Goal: Transaction & Acquisition: Purchase product/service

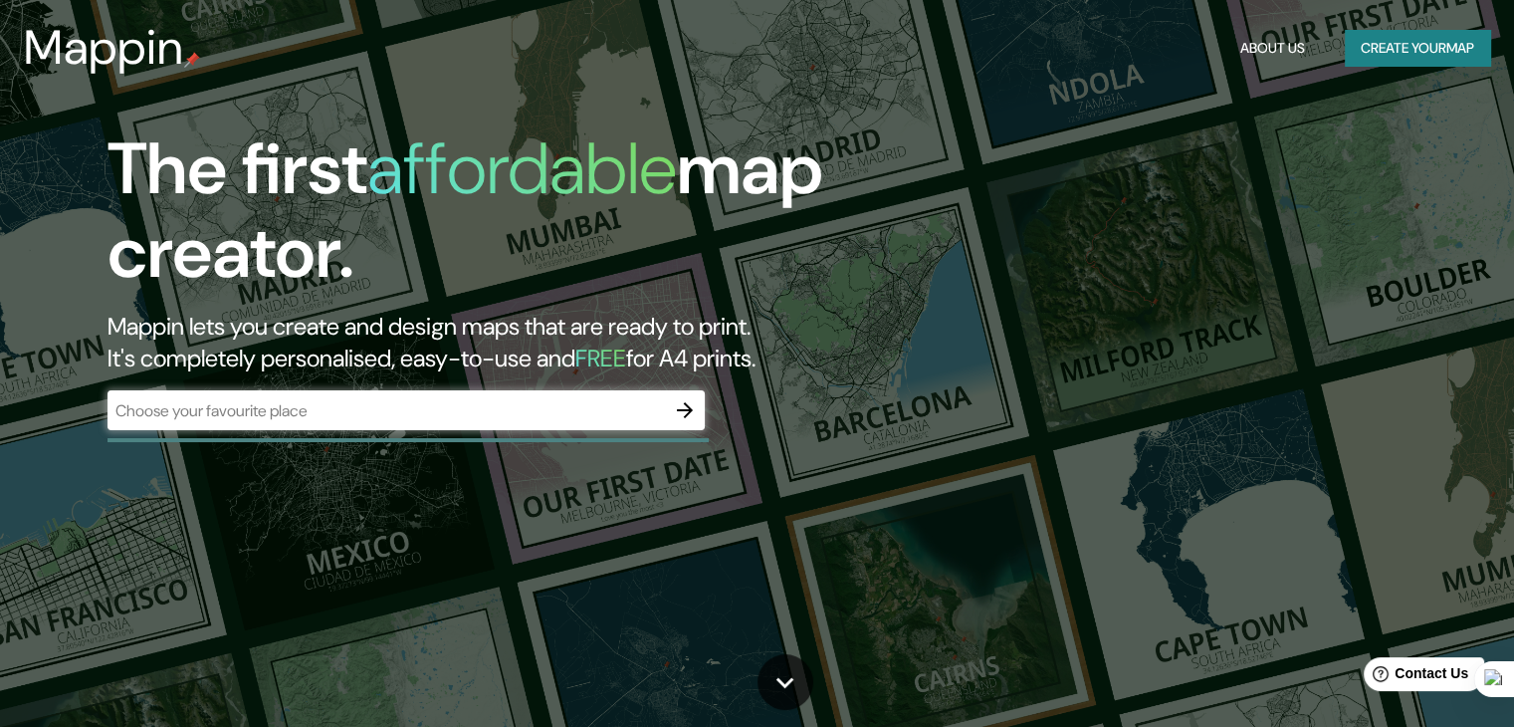
click at [352, 375] on div "The first affordable map creator. Mappin lets you create and design maps that a…" at bounding box center [486, 288] width 909 height 323
click at [368, 425] on div "​" at bounding box center [406, 410] width 597 height 40
click at [697, 396] on button "button" at bounding box center [685, 410] width 40 height 40
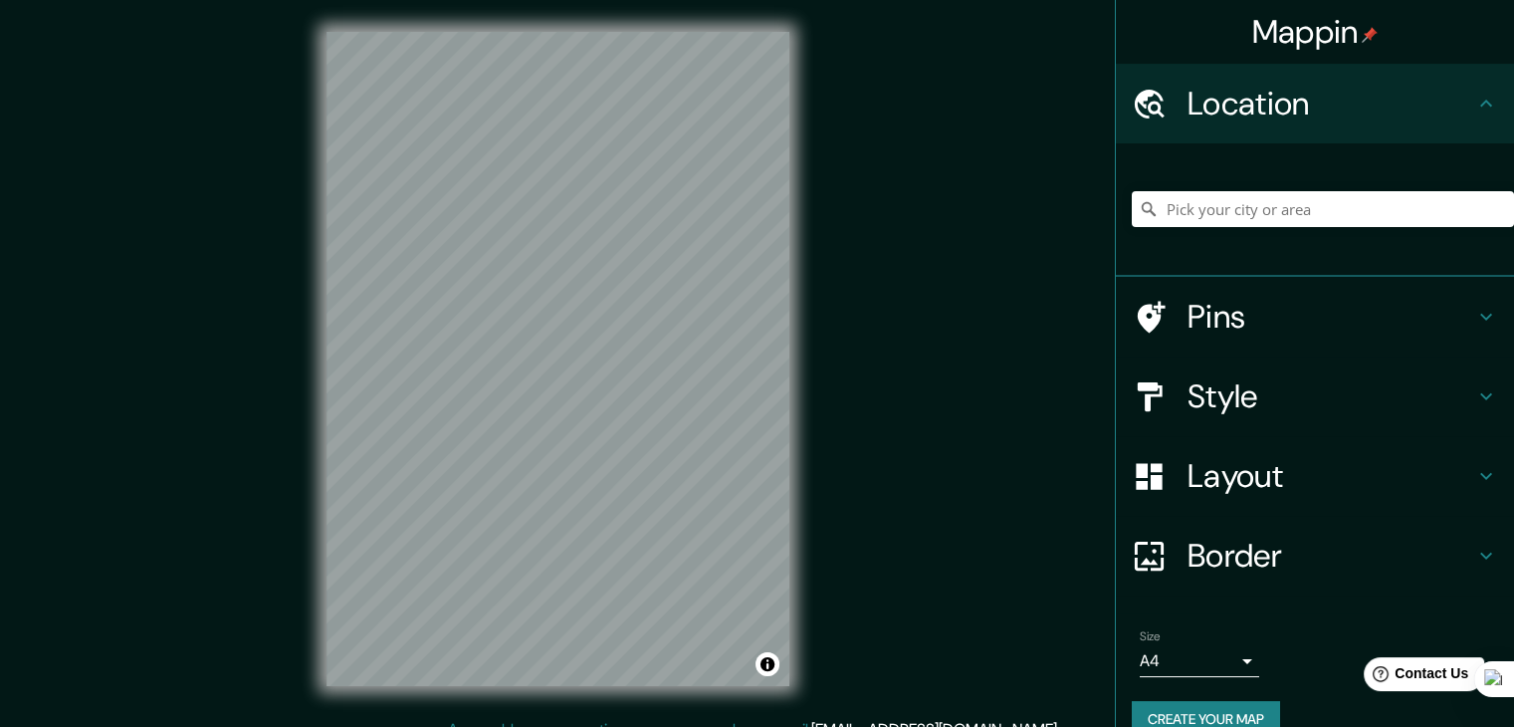
drag, startPoint x: 1240, startPoint y: 184, endPoint x: 1243, endPoint y: 204, distance: 20.1
click at [1239, 183] on div at bounding box center [1323, 209] width 382 height 100
click at [1244, 207] on input "Pick your city or area" at bounding box center [1323, 209] width 382 height 36
click at [1244, 213] on input "Pick your city or area" at bounding box center [1323, 209] width 382 height 36
click at [1271, 208] on input "Perú" at bounding box center [1323, 209] width 382 height 36
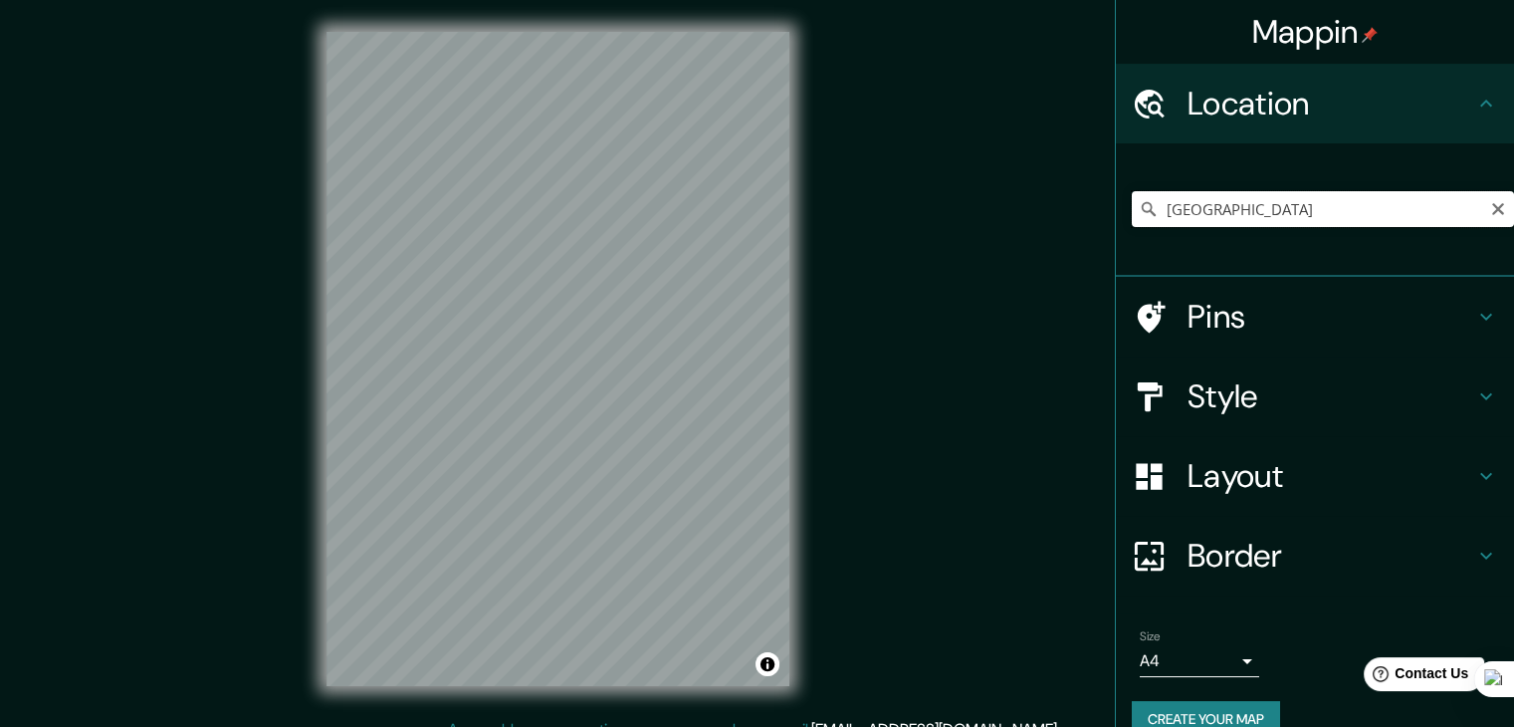
click at [1223, 208] on input "Perú" at bounding box center [1323, 209] width 382 height 36
type input "Huancayo, Departamento de Junín, Perú"
click at [860, 440] on div "Mappin Location Huancayo, Departamento de Junín, Perú Huancaya Departamento de …" at bounding box center [757, 375] width 1514 height 750
click at [1238, 398] on h4 "Style" at bounding box center [1331, 396] width 287 height 40
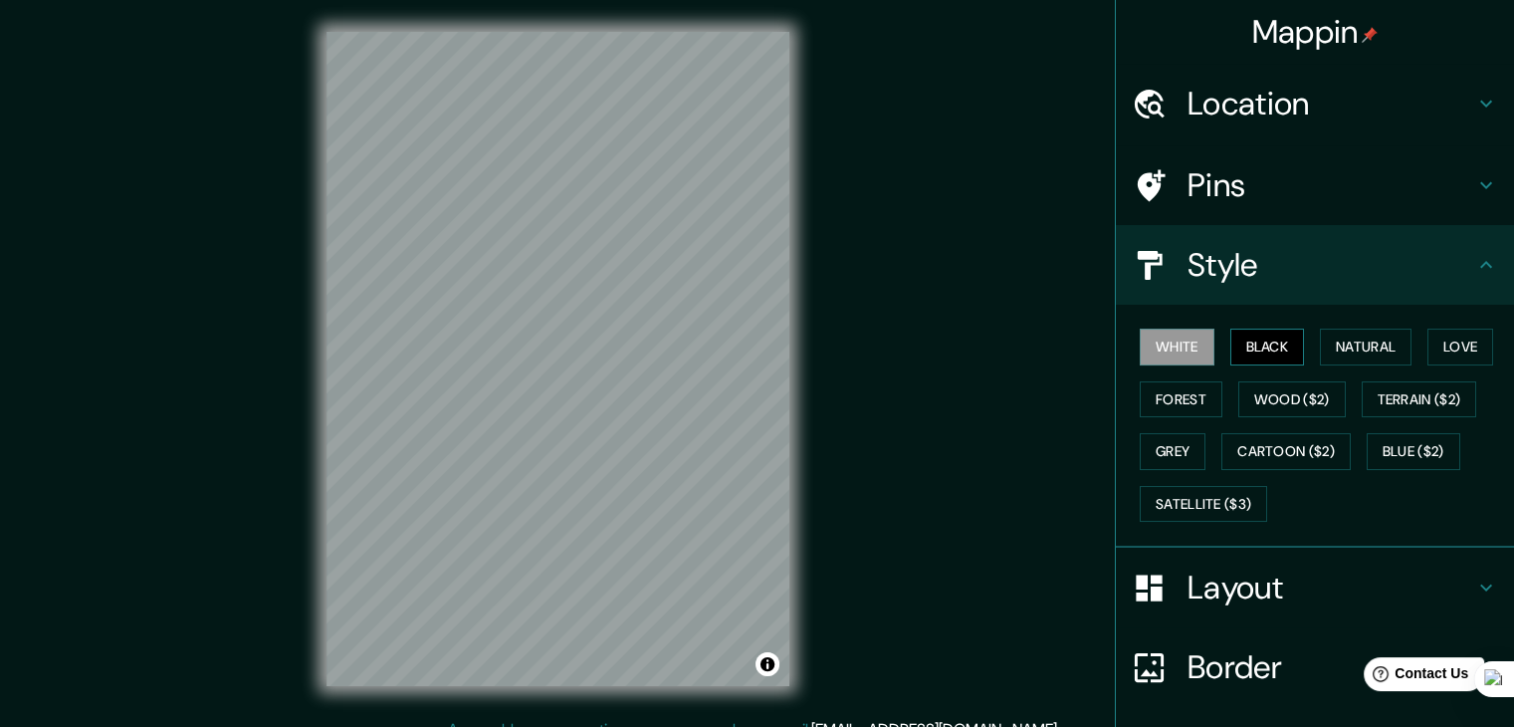
click at [1251, 336] on button "Black" at bounding box center [1268, 347] width 75 height 37
click at [1183, 342] on button "White" at bounding box center [1177, 347] width 75 height 37
click at [1320, 355] on button "Natural" at bounding box center [1366, 347] width 92 height 37
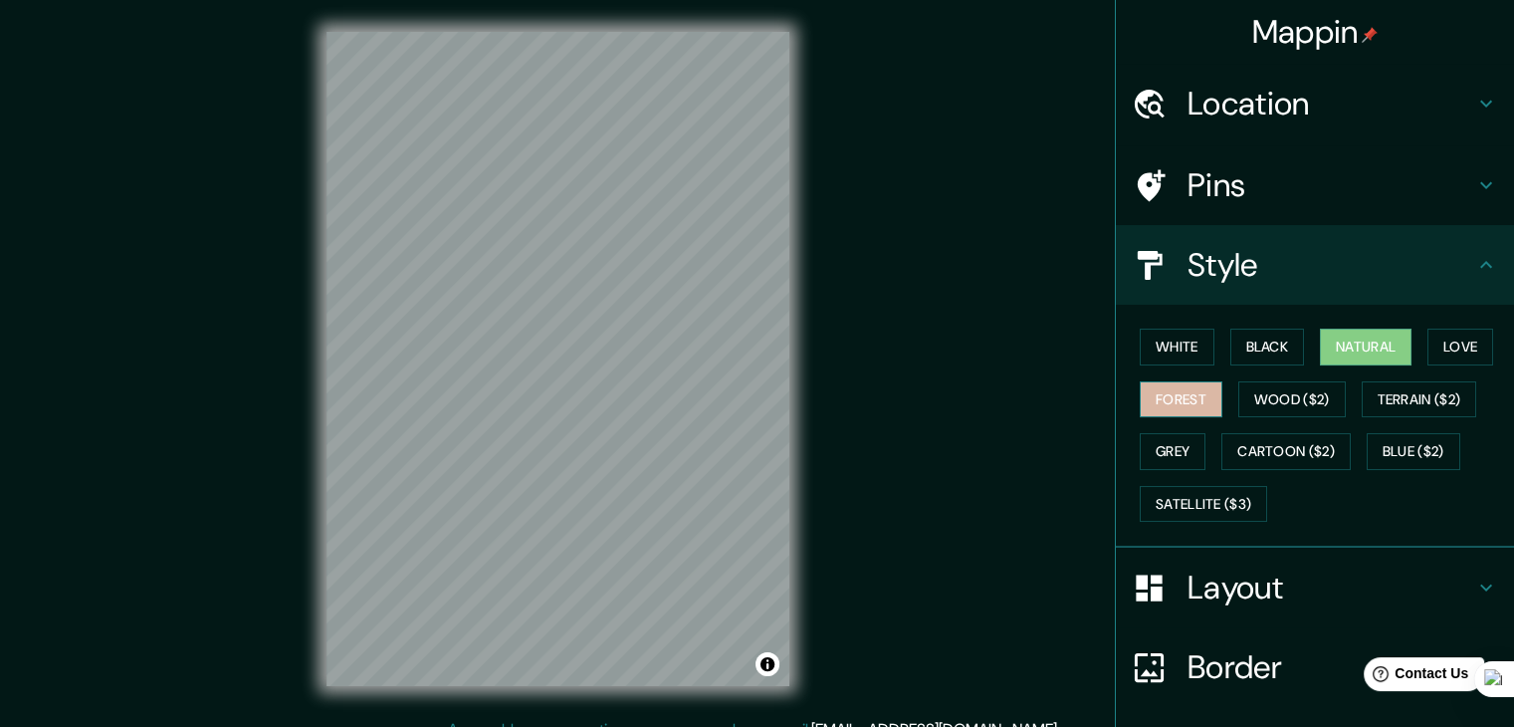
click at [1179, 387] on button "Forest" at bounding box center [1181, 399] width 83 height 37
click at [1327, 349] on button "Natural" at bounding box center [1366, 347] width 92 height 37
click at [1453, 352] on button "Love" at bounding box center [1461, 347] width 66 height 37
click at [1358, 347] on button "Natural" at bounding box center [1366, 347] width 92 height 37
click at [1181, 348] on button "White" at bounding box center [1177, 347] width 75 height 37
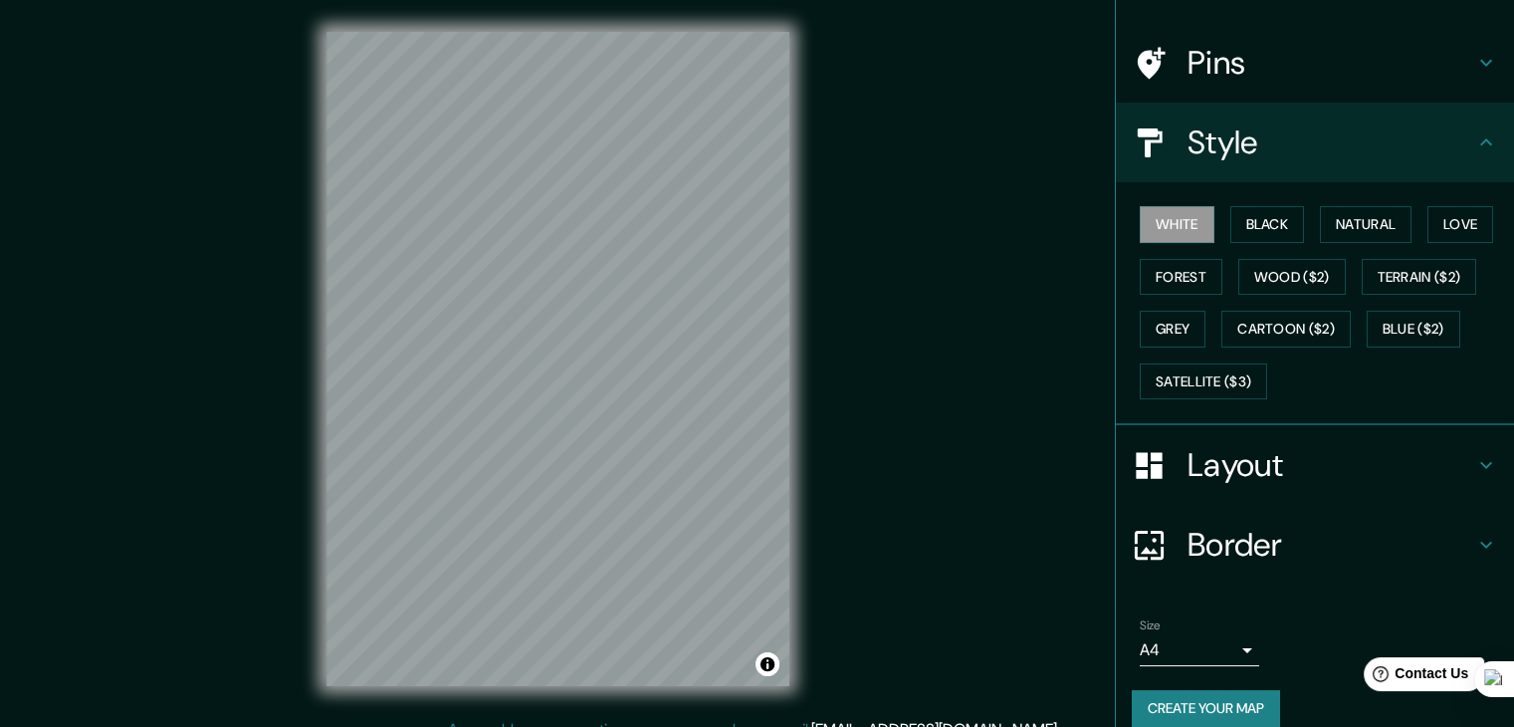
scroll to position [143, 0]
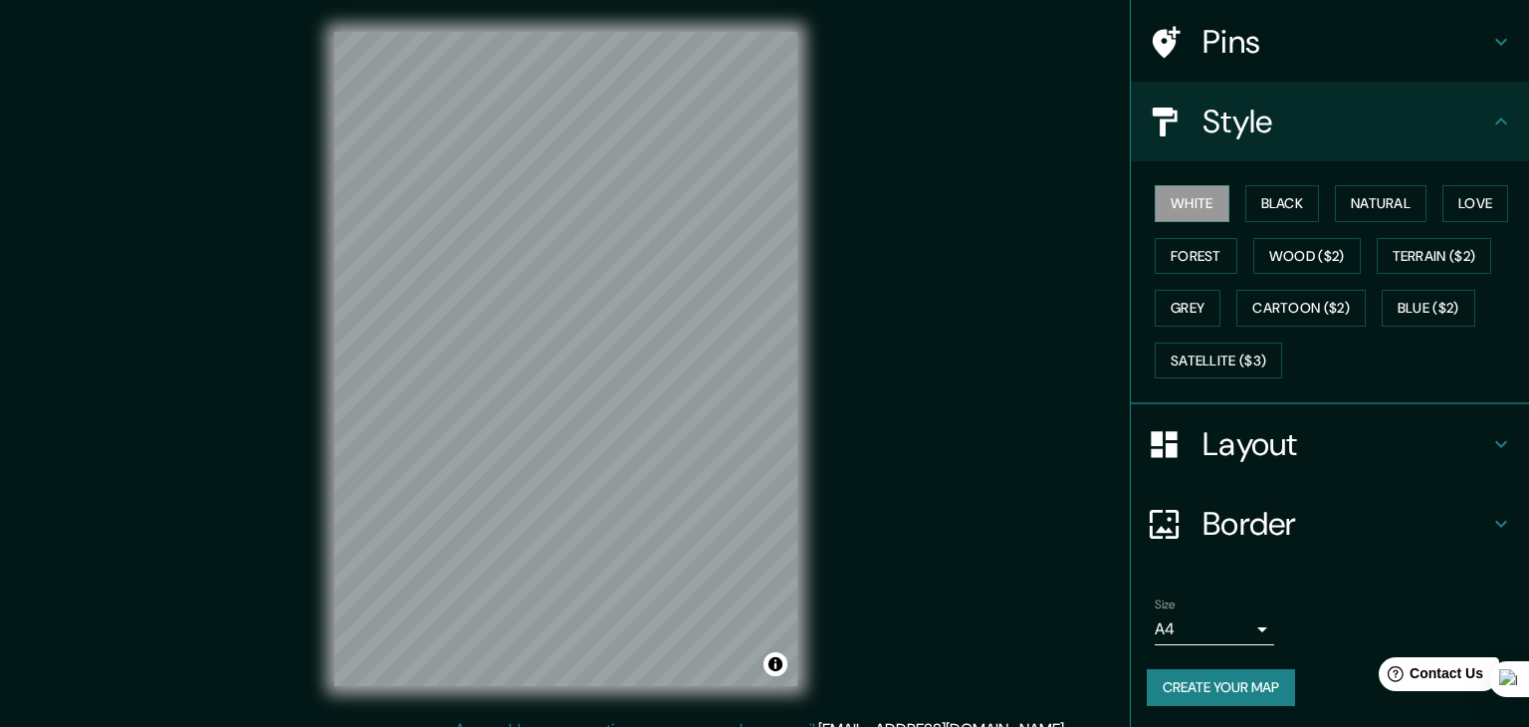
click at [1203, 629] on body "Mappin Location Huancayo, Departamento de Junín, Perú Huancaya Departamento de …" at bounding box center [764, 363] width 1529 height 727
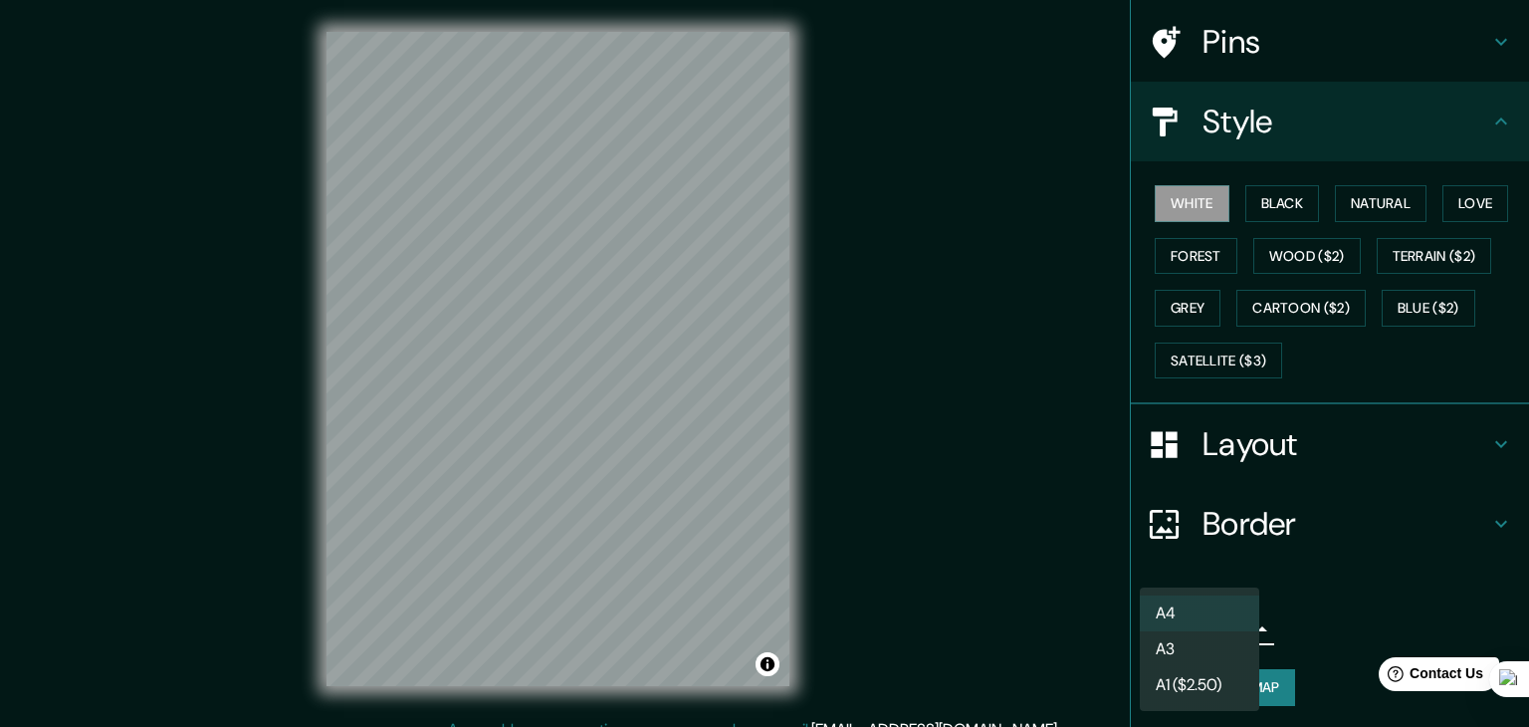
click at [1308, 614] on div at bounding box center [764, 363] width 1529 height 727
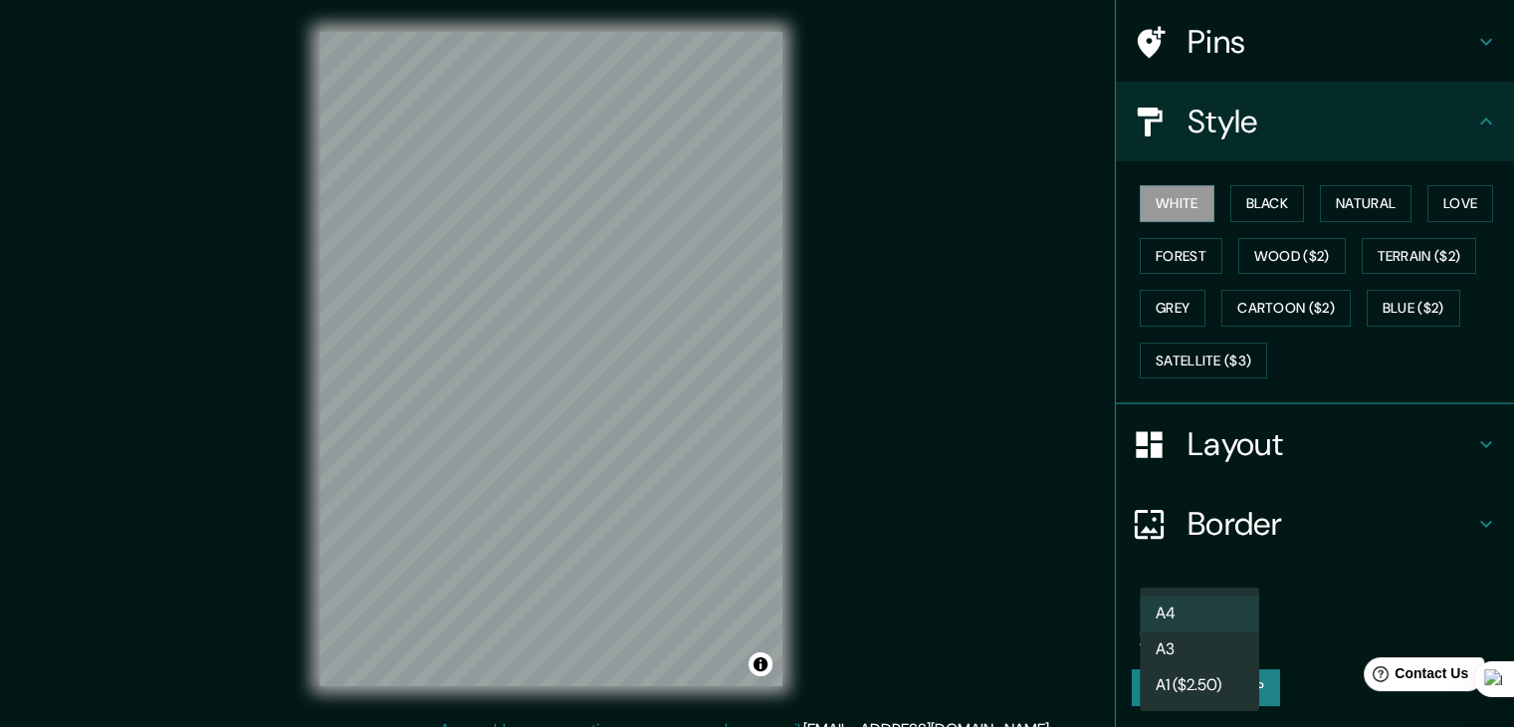
click at [1204, 637] on body "Mappin Location Huancayo, Departamento de Junín, Perú Huancaya Departamento de …" at bounding box center [757, 363] width 1514 height 727
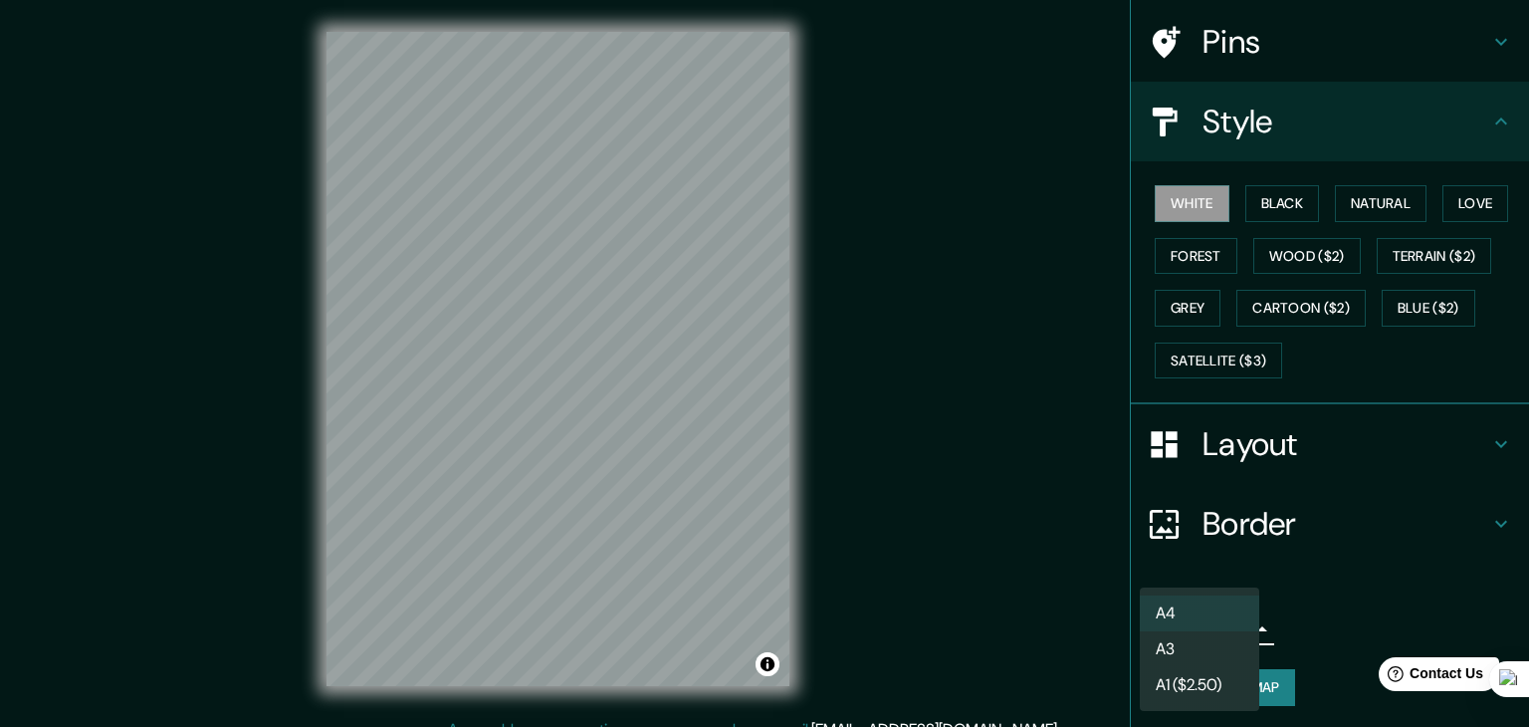
click at [1202, 646] on li "A3" at bounding box center [1199, 649] width 119 height 36
type input "a4"
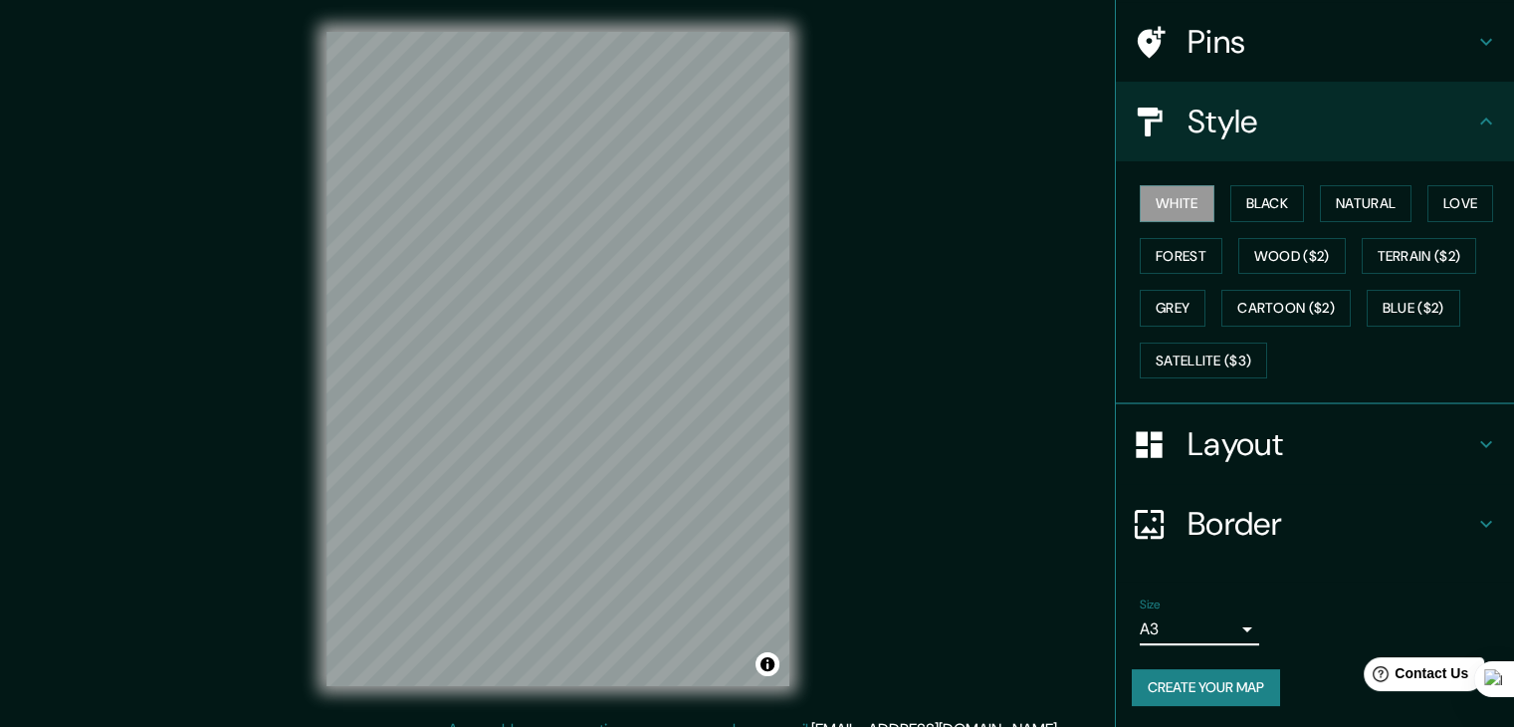
click at [1203, 687] on button "Create your map" at bounding box center [1206, 687] width 148 height 37
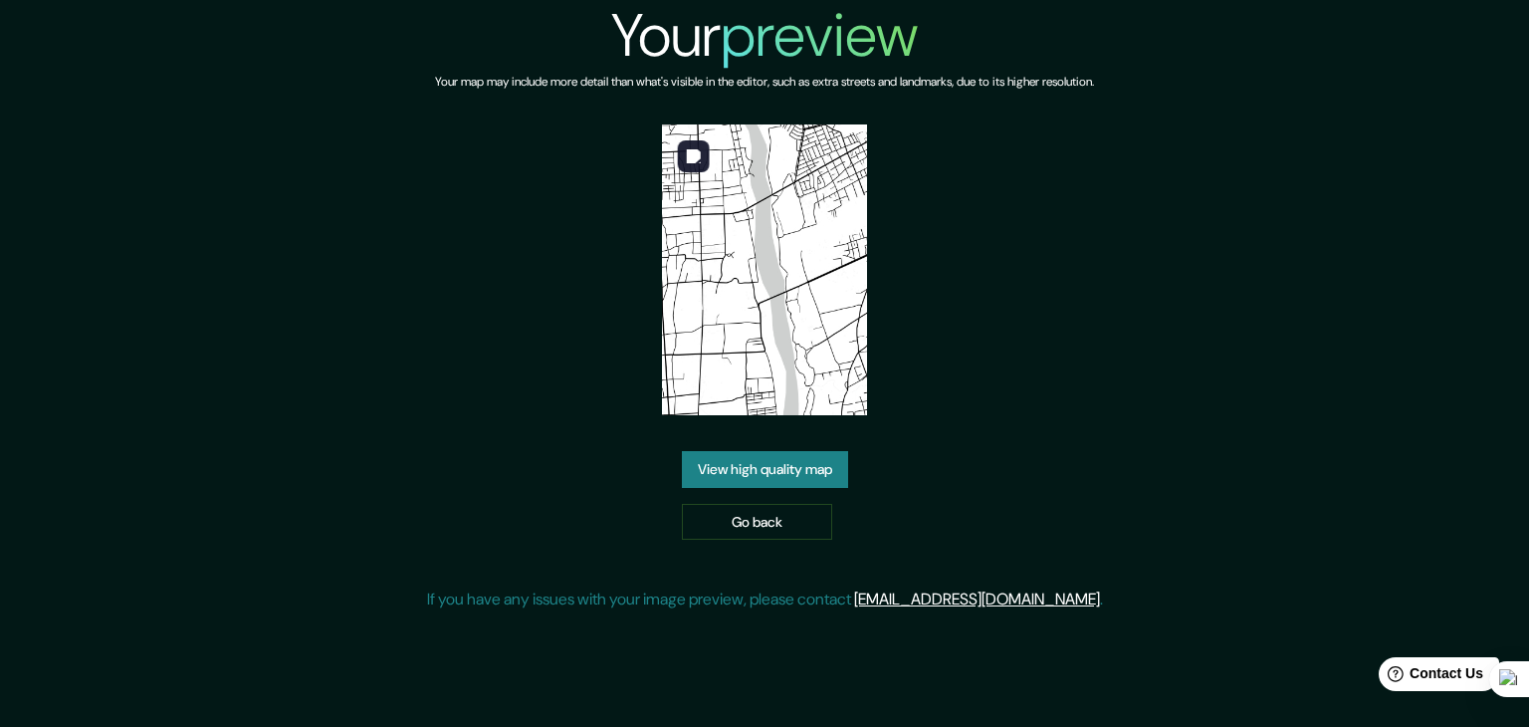
drag, startPoint x: 763, startPoint y: 303, endPoint x: 867, endPoint y: 187, distance: 155.8
click at [867, 187] on img at bounding box center [765, 269] width 206 height 291
click at [836, 216] on img at bounding box center [765, 269] width 206 height 291
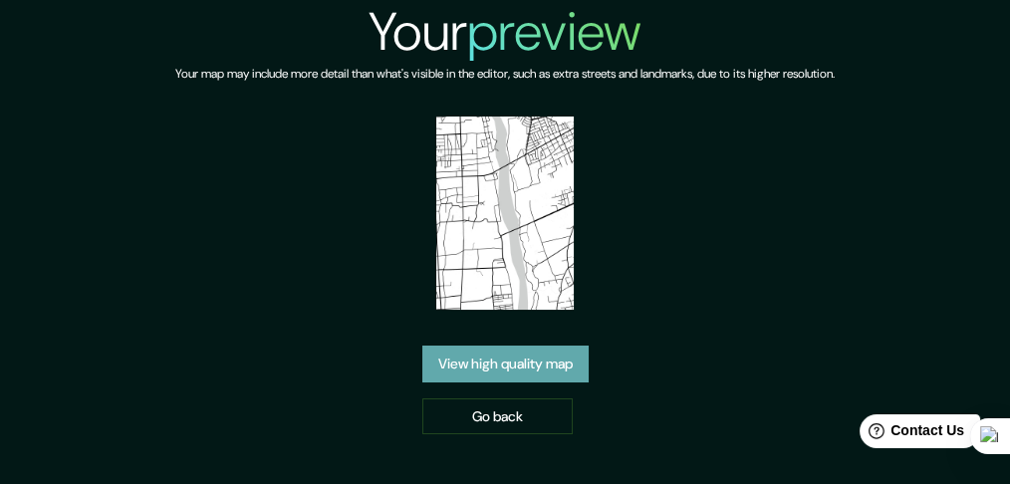
click at [556, 366] on link "View high quality map" at bounding box center [505, 364] width 166 height 37
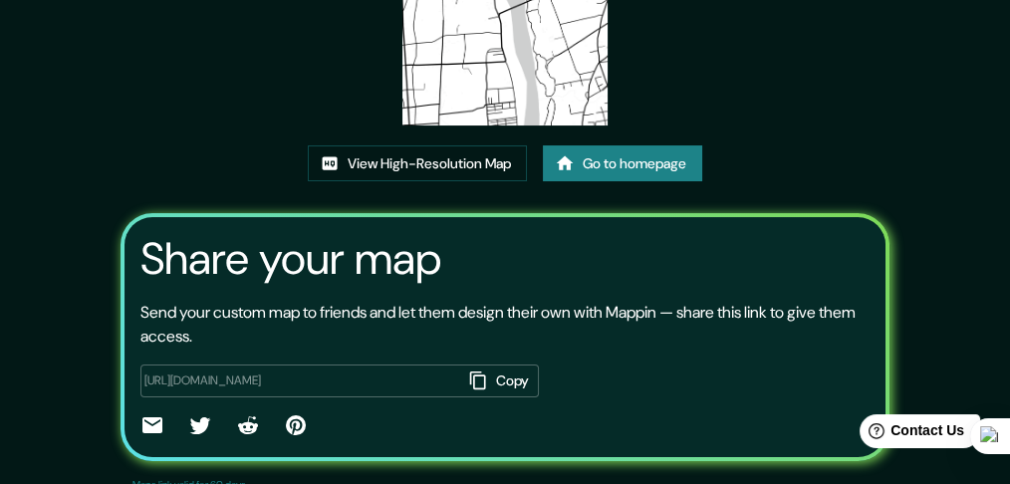
scroll to position [250, 0]
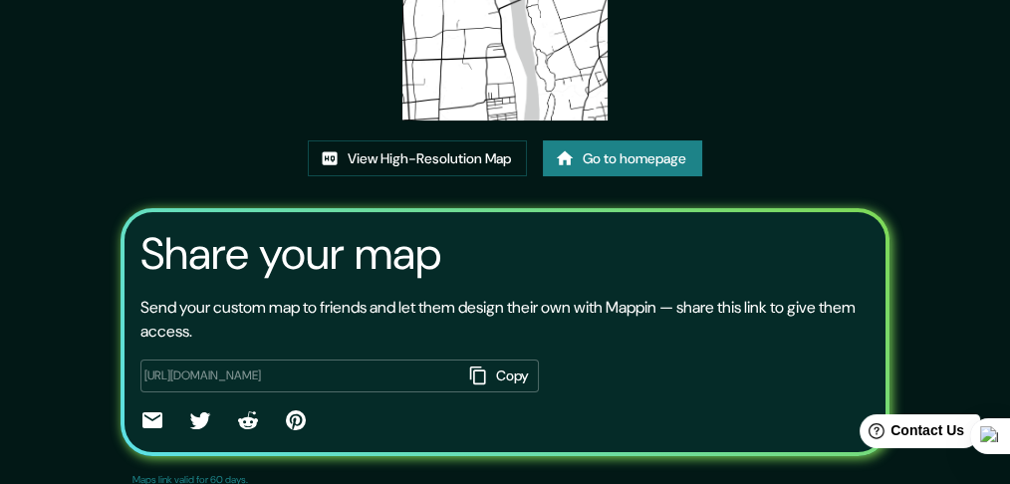
click at [468, 372] on icon "button" at bounding box center [478, 375] width 20 height 20
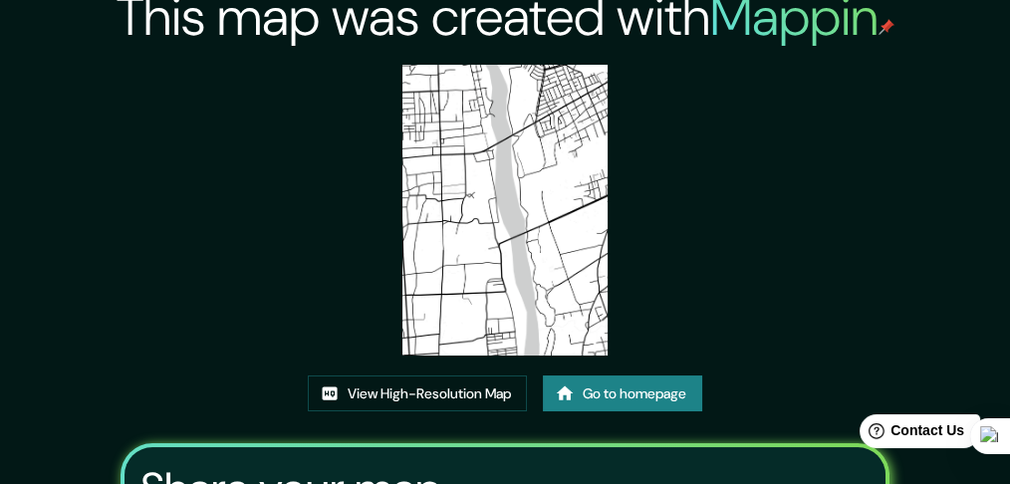
scroll to position [14, 0]
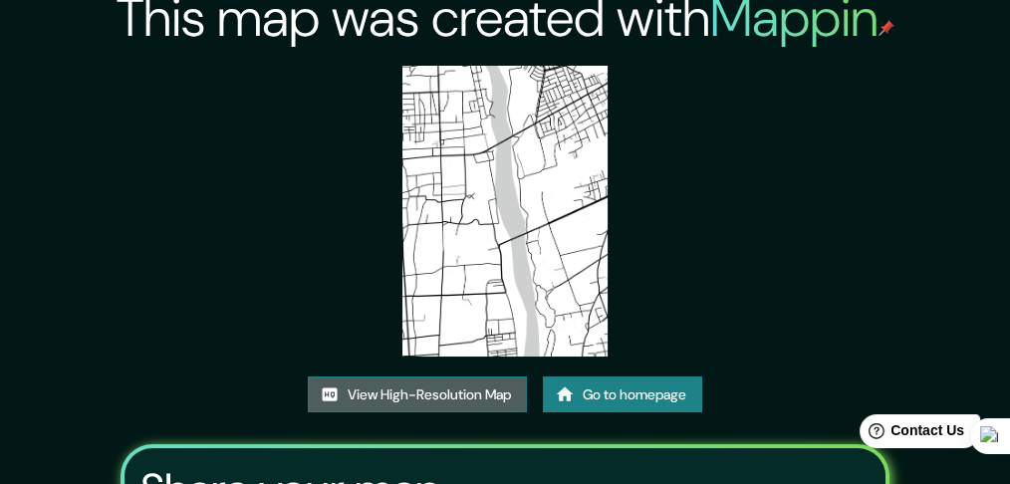
click at [470, 391] on link "View High-Resolution Map" at bounding box center [417, 394] width 219 height 37
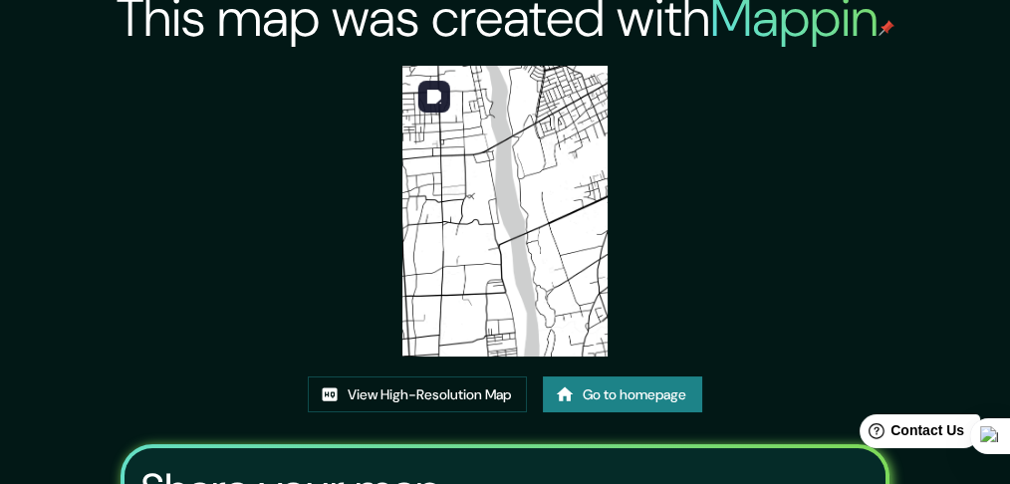
click at [568, 175] on img at bounding box center [504, 211] width 205 height 291
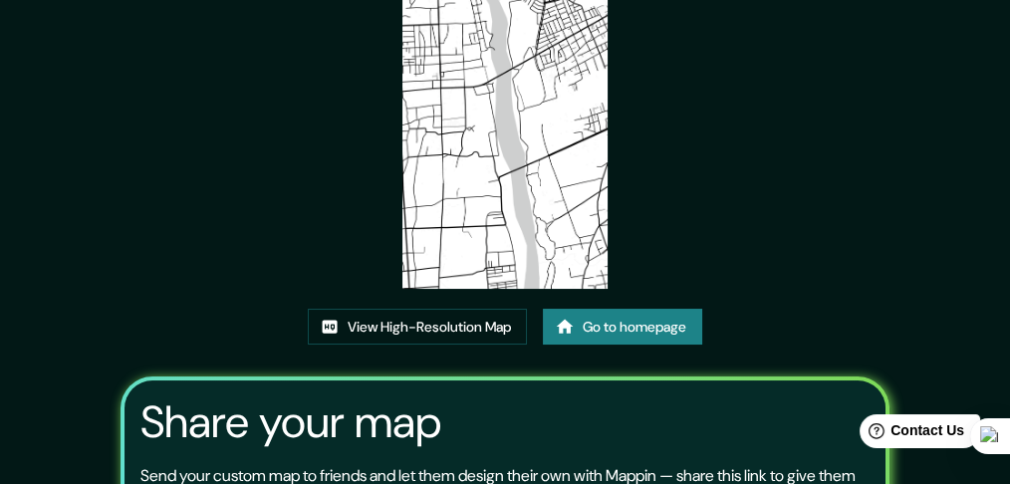
scroll to position [25, 0]
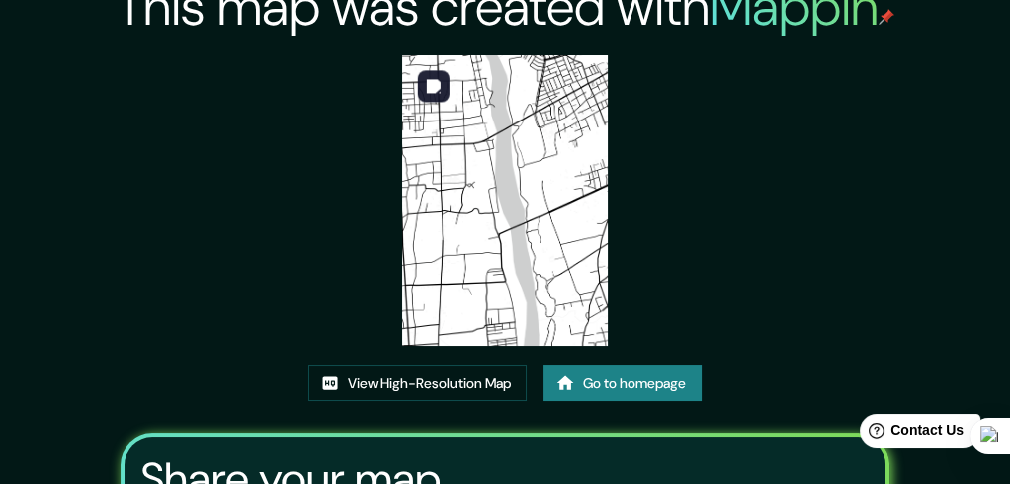
click at [541, 213] on img at bounding box center [504, 200] width 205 height 291
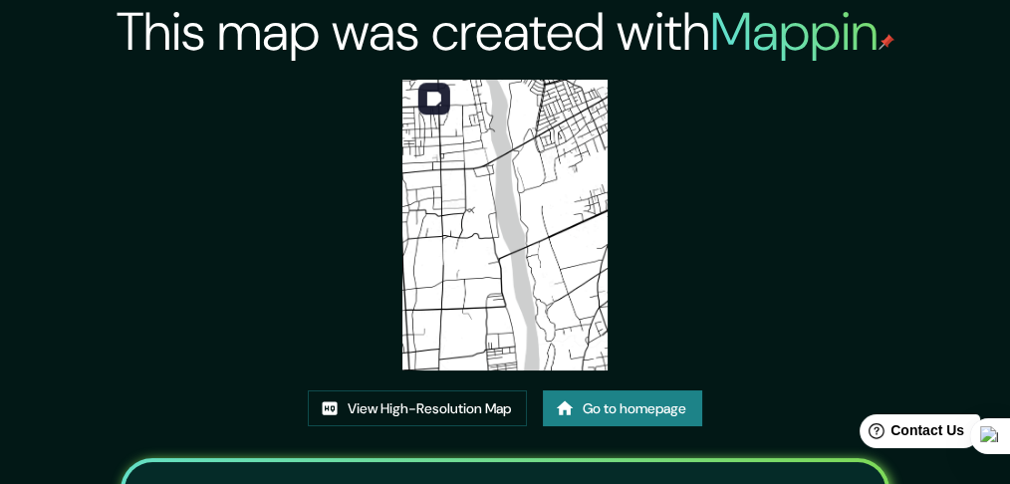
click at [486, 255] on img at bounding box center [504, 225] width 205 height 291
click at [457, 137] on img at bounding box center [504, 225] width 205 height 291
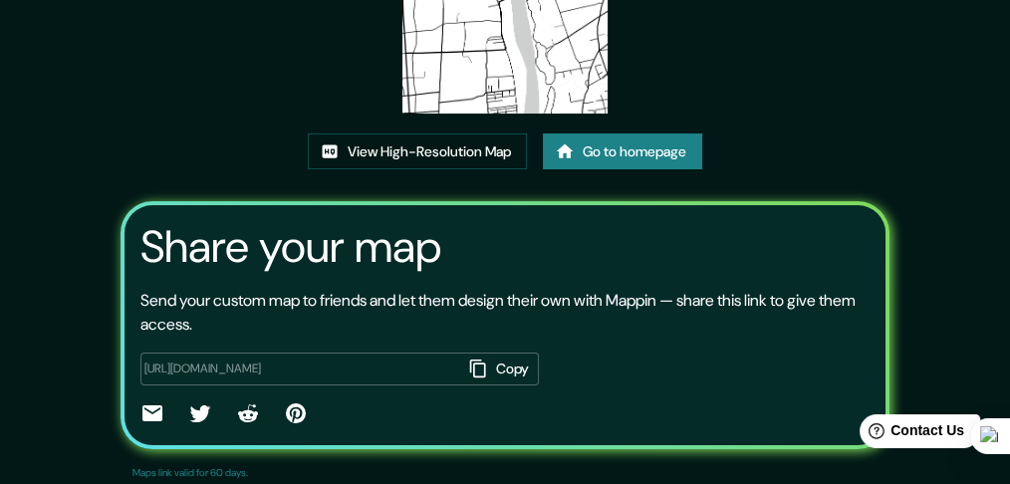
scroll to position [291, 0]
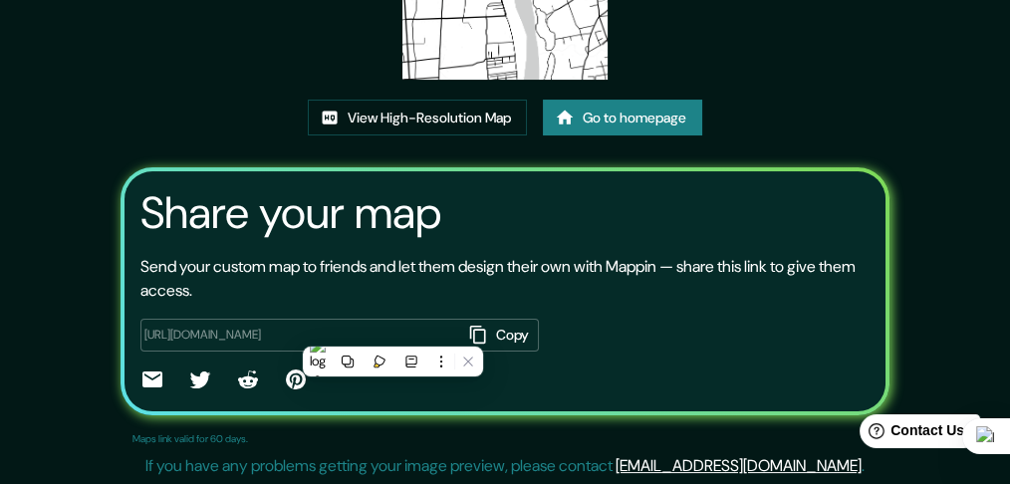
click at [465, 331] on button "Copy" at bounding box center [500, 335] width 78 height 33
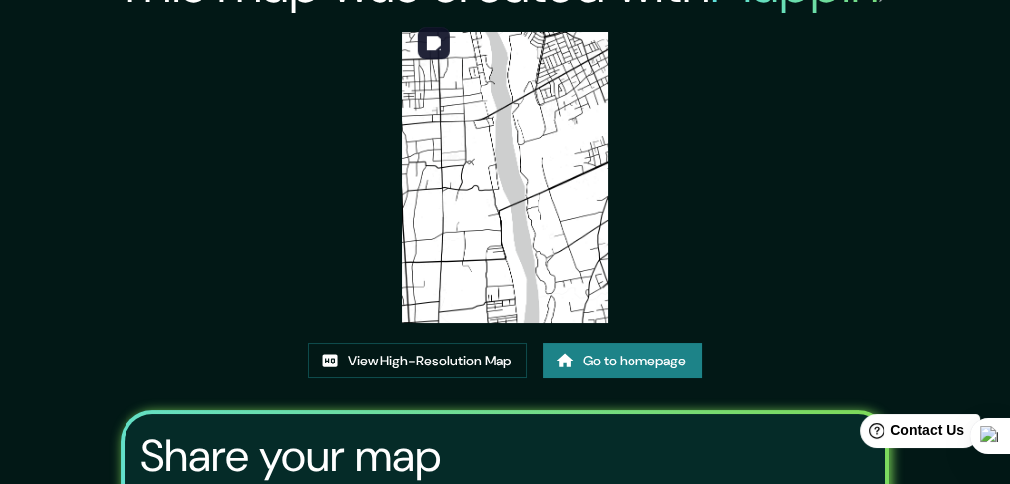
scroll to position [0, 0]
